Goal: Task Accomplishment & Management: Complete application form

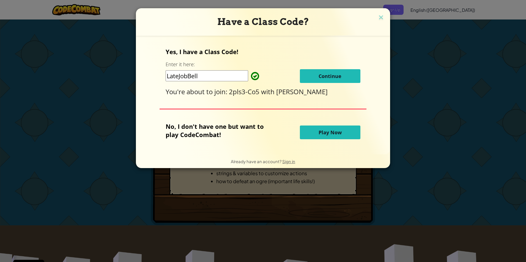
click at [318, 80] on button "Continue" at bounding box center [330, 76] width 61 height 14
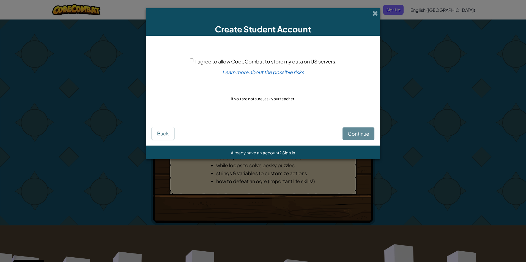
click at [355, 134] on div "Continue Back" at bounding box center [263, 129] width 223 height 21
click at [195, 62] on div "I agree to allow CodeCombat to store my data on US servers." at bounding box center [263, 61] width 147 height 8
click at [194, 61] on div "I agree to allow CodeCombat to store my data on US servers." at bounding box center [263, 61] width 147 height 8
click at [193, 61] on input "I agree to allow CodeCombat to store my data on US servers." at bounding box center [192, 61] width 4 height 4
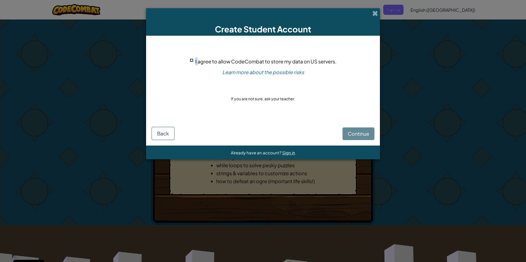
checkbox input "true"
click at [361, 136] on span "Continue" at bounding box center [358, 134] width 21 height 6
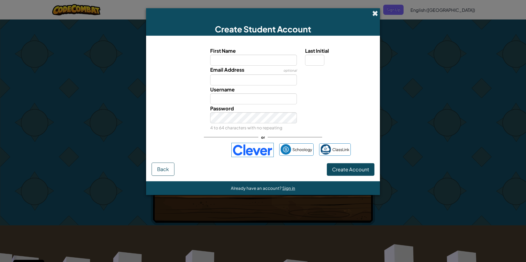
click at [375, 13] on span at bounding box center [375, 13] width 6 height 6
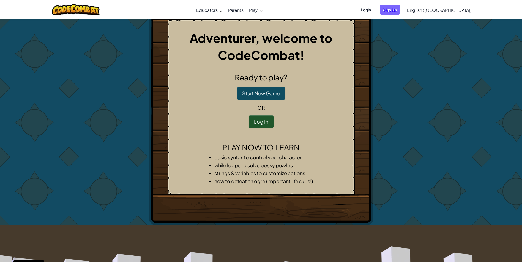
click at [389, 9] on ul "Login Sign Up" at bounding box center [379, 10] width 48 height 10
click at [374, 8] on span "Login" at bounding box center [366, 10] width 17 height 10
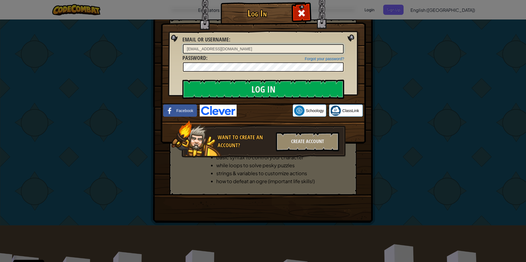
type input "[EMAIL_ADDRESS][DOMAIN_NAME]"
click at [182, 80] on input "Log In" at bounding box center [263, 89] width 162 height 19
